Goal: Find specific page/section: Find specific page/section

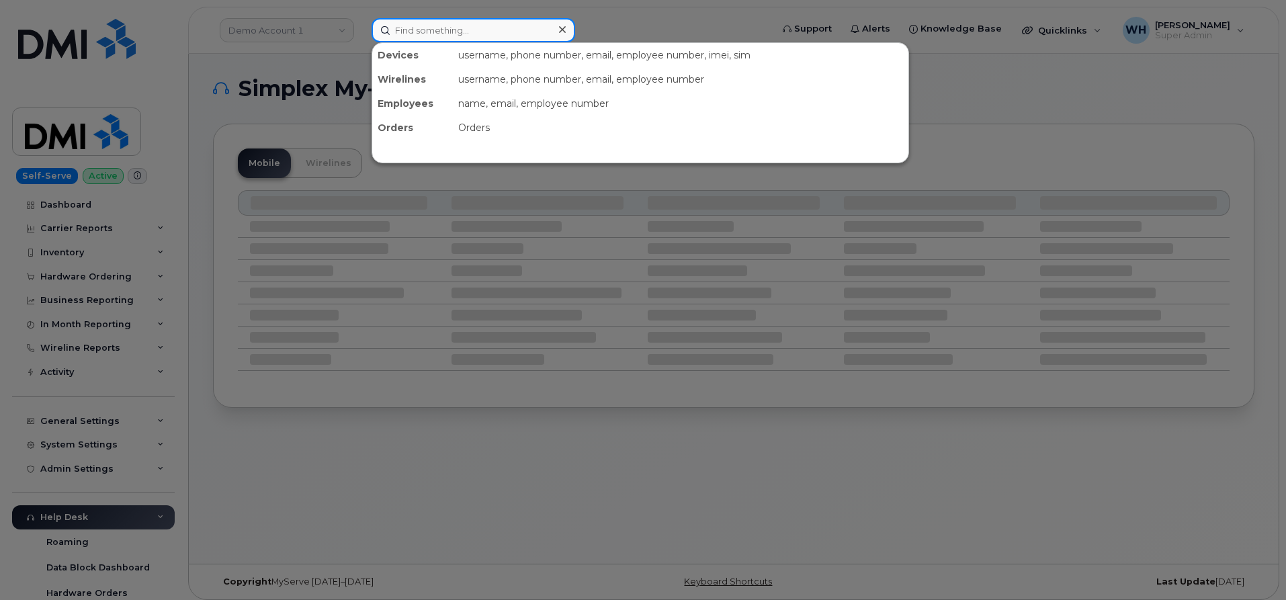
click at [406, 40] on input at bounding box center [473, 30] width 204 height 24
type input "bmw"
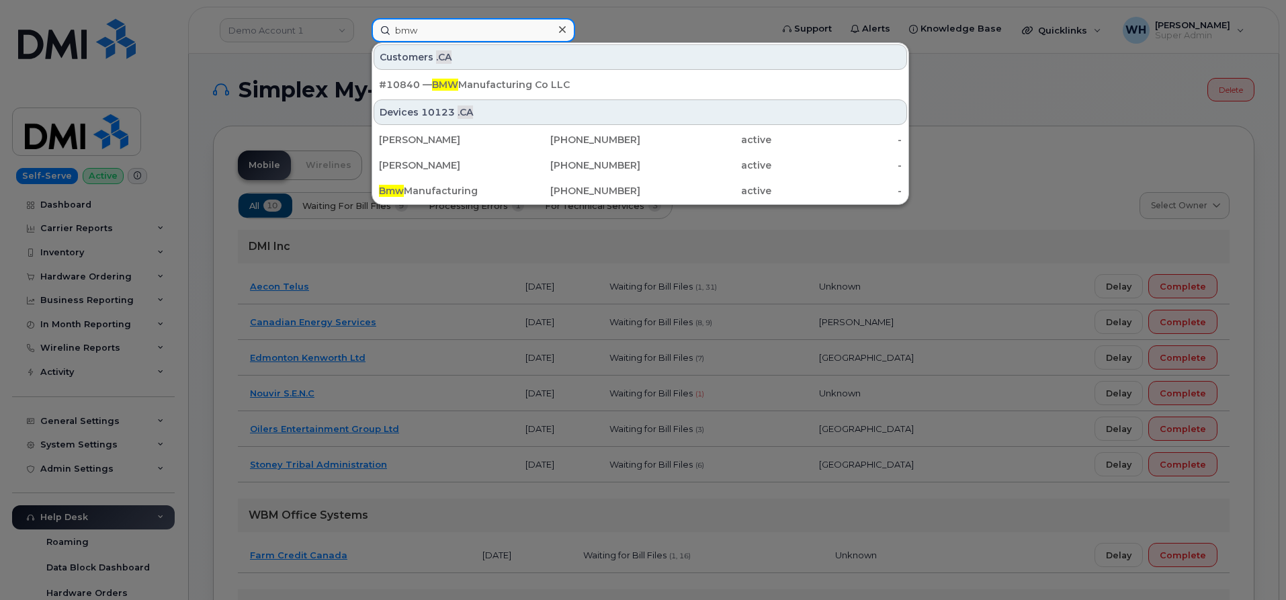
drag, startPoint x: 496, startPoint y: 36, endPoint x: 337, endPoint y: 32, distance: 158.6
click at [361, 33] on div "bmw Customers .CA #10840 — BMW Manufacturing Co LLC Devices 10123 .CA [PERSON_N…" at bounding box center [567, 30] width 412 height 24
click at [248, 98] on div at bounding box center [643, 300] width 1286 height 600
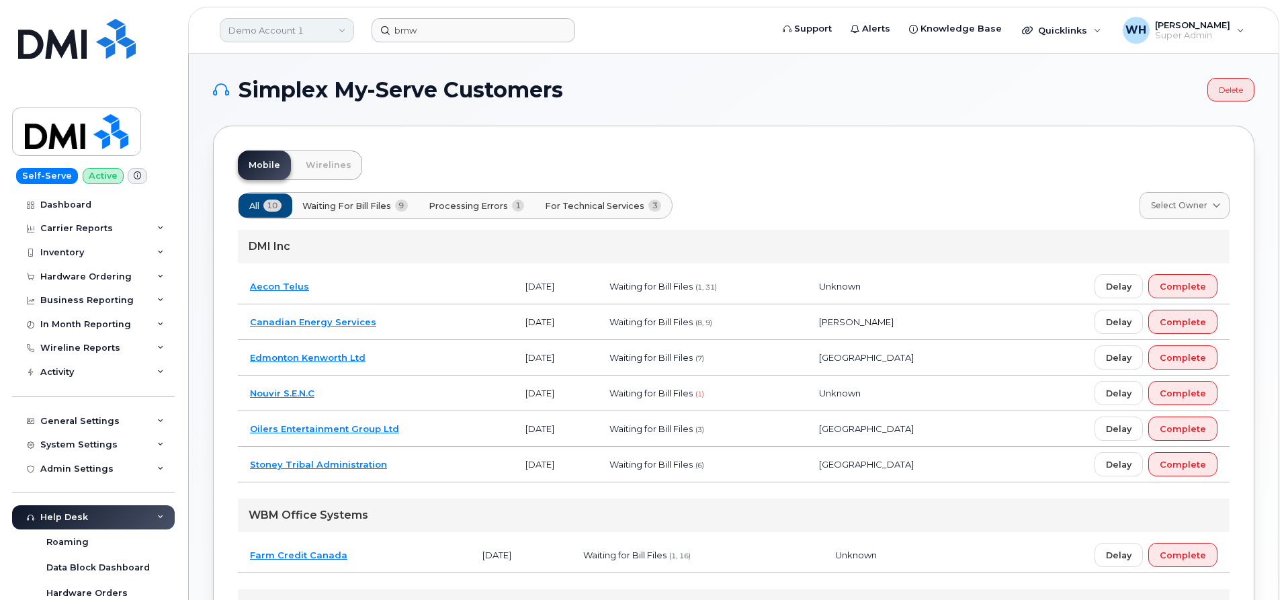
click at [274, 31] on link "Demo Account 1" at bounding box center [287, 30] width 134 height 24
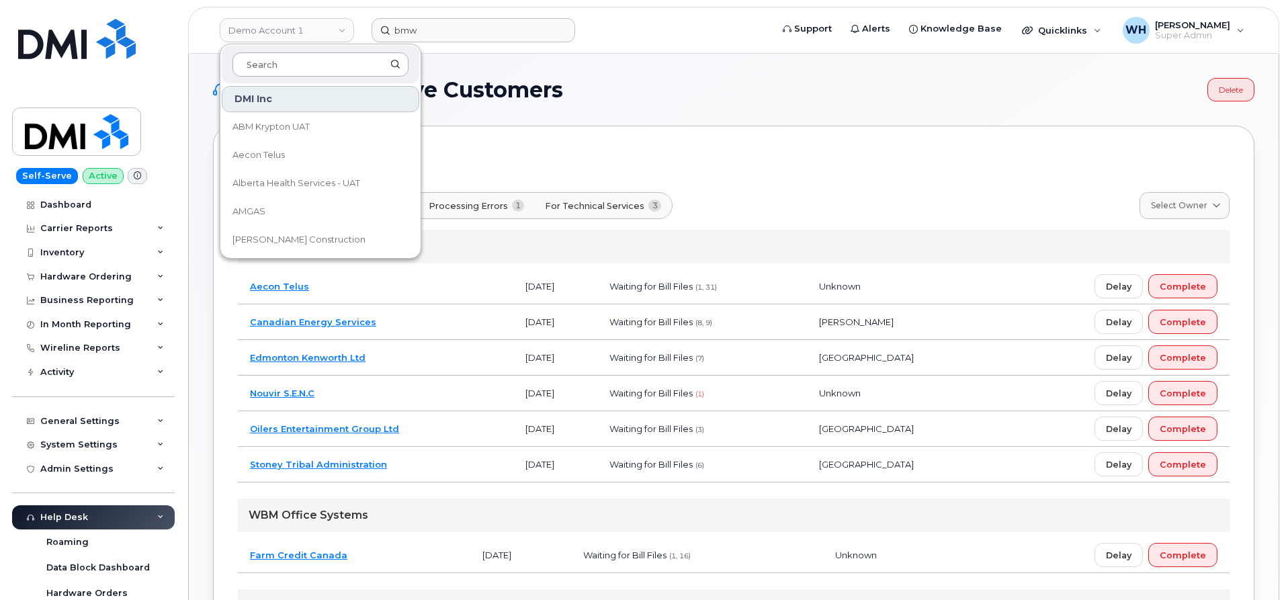
click at [291, 69] on input at bounding box center [320, 64] width 176 height 24
type input "m"
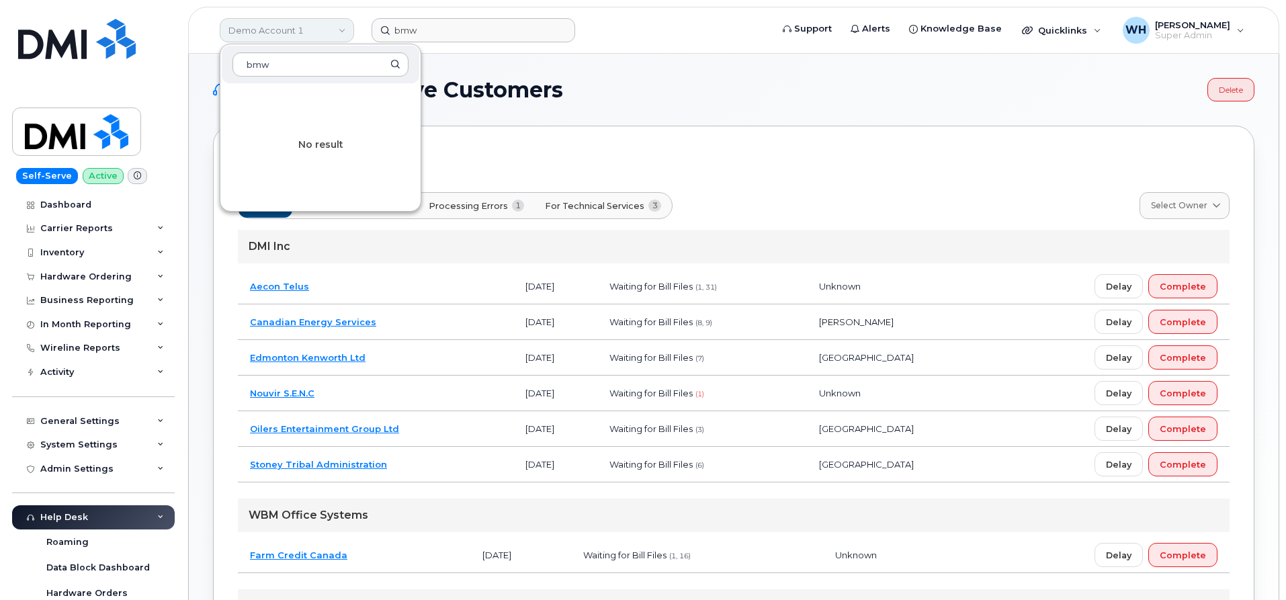
click at [317, 31] on link "Demo Account 1" at bounding box center [287, 30] width 134 height 24
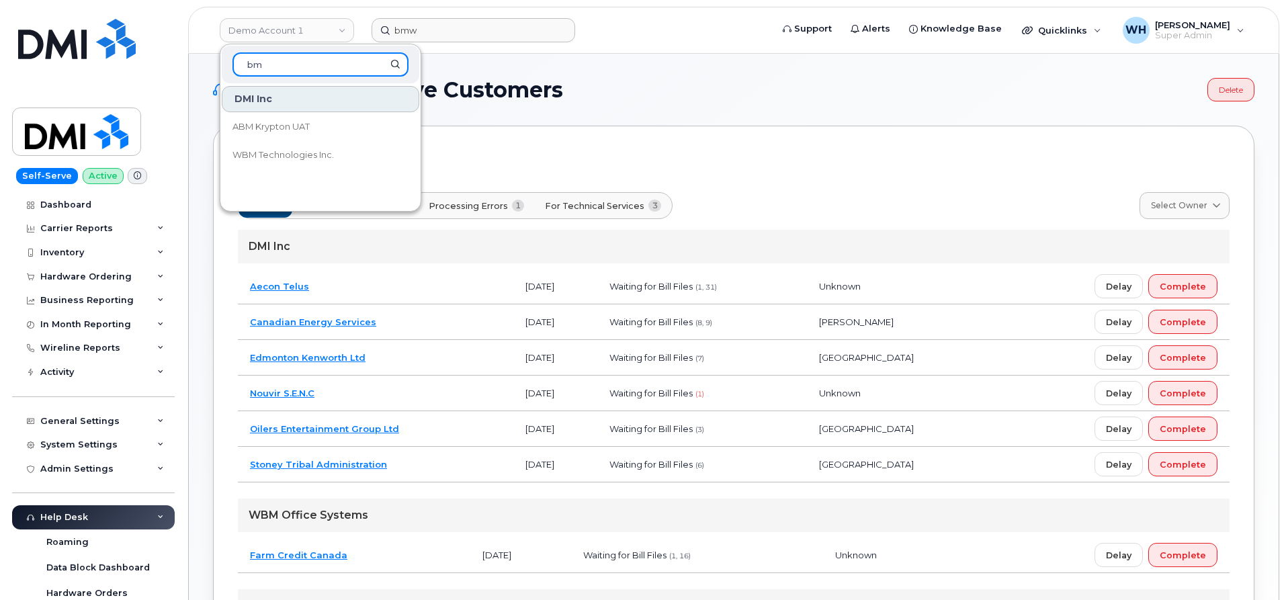
type input "b"
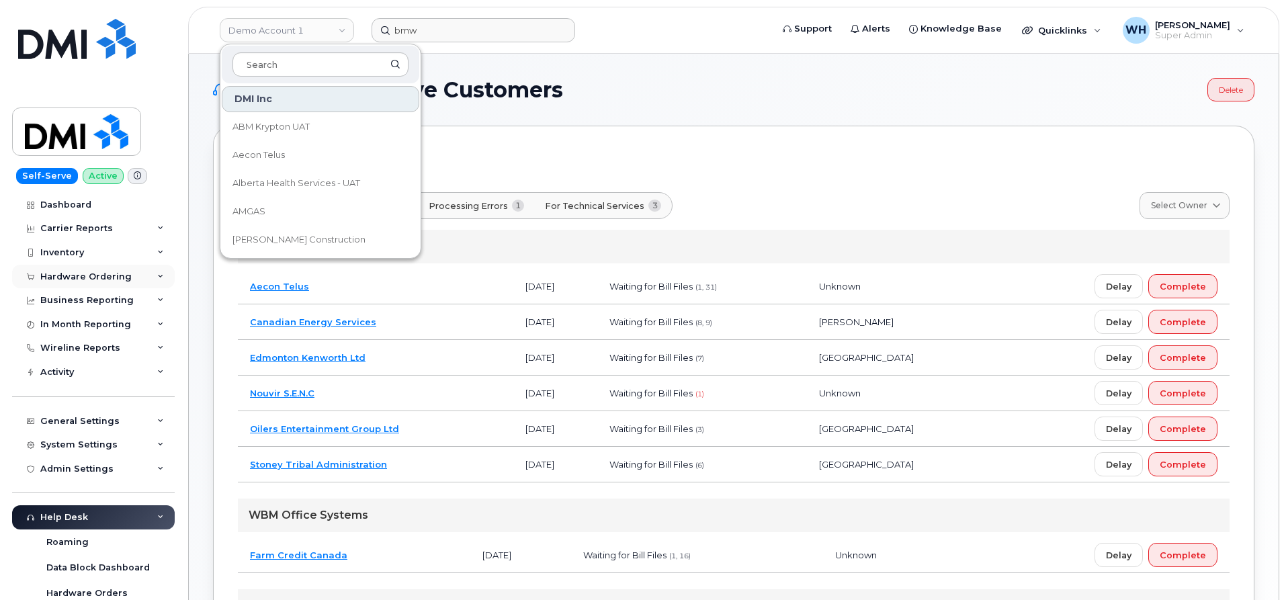
click at [98, 283] on div "Hardware Ordering" at bounding box center [93, 277] width 163 height 24
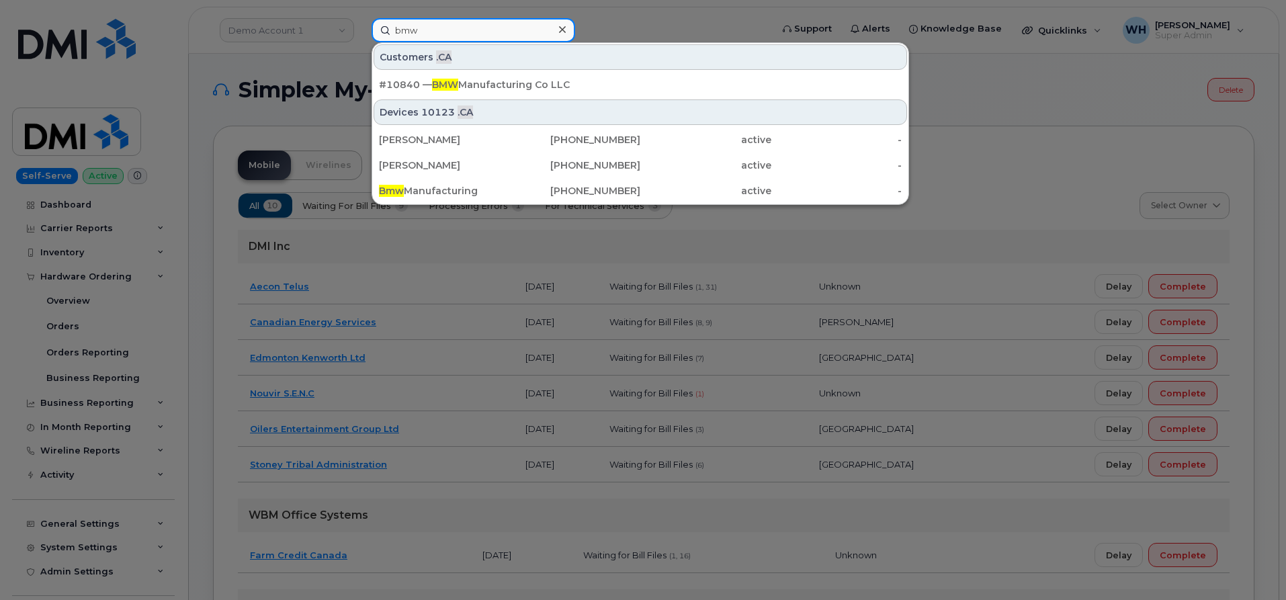
click at [426, 30] on input "bmw" at bounding box center [473, 30] width 204 height 24
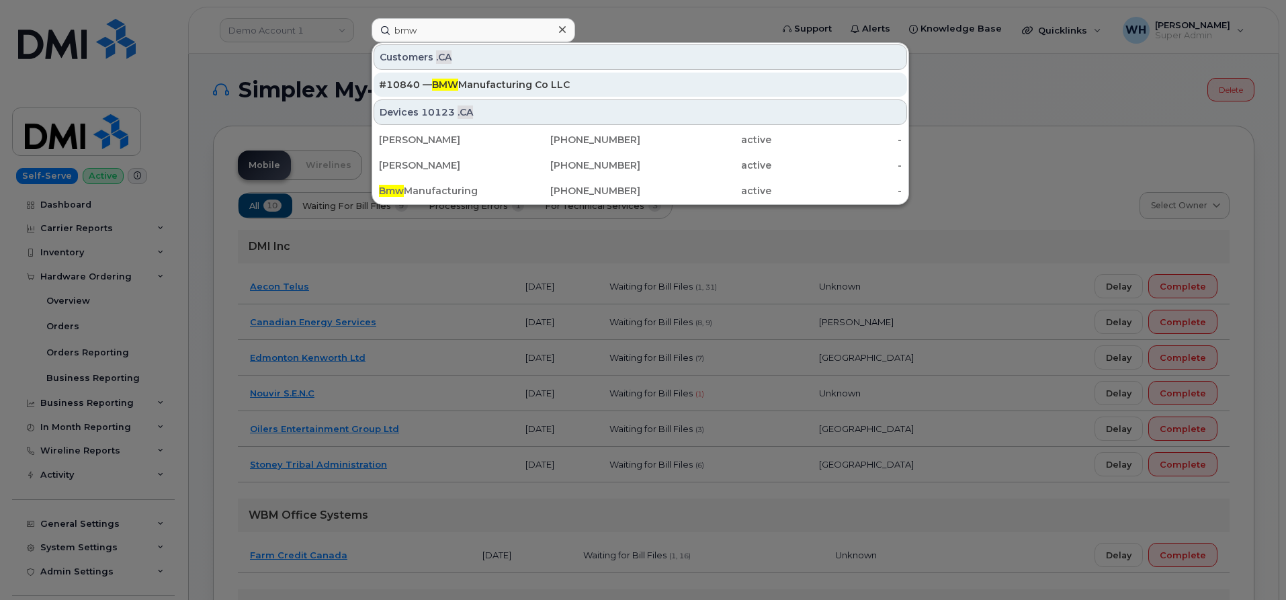
click at [476, 85] on div "#10840 — BMW Manufacturing Co LLC" at bounding box center [640, 84] width 523 height 13
